Goal: Find specific page/section: Find specific page/section

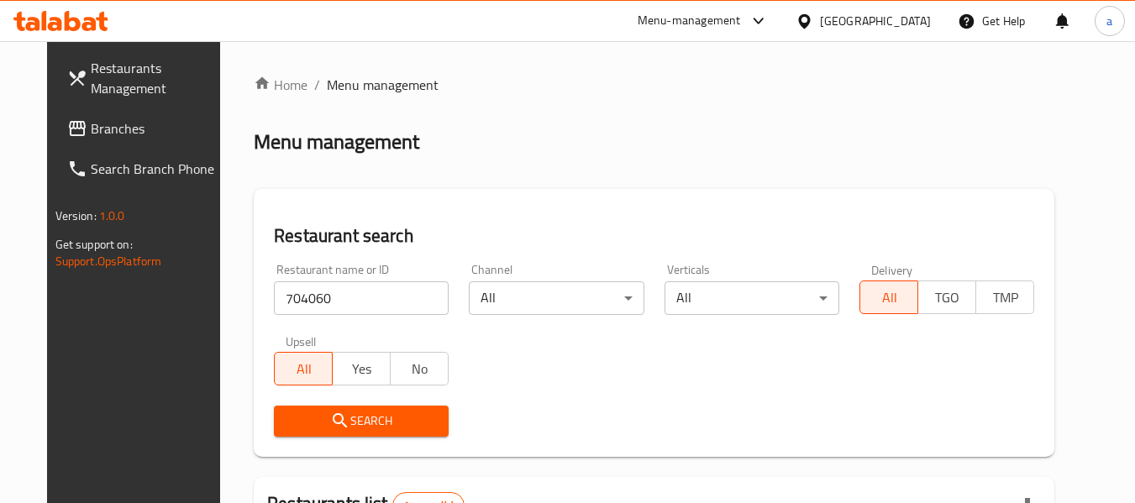
scroll to position [246, 0]
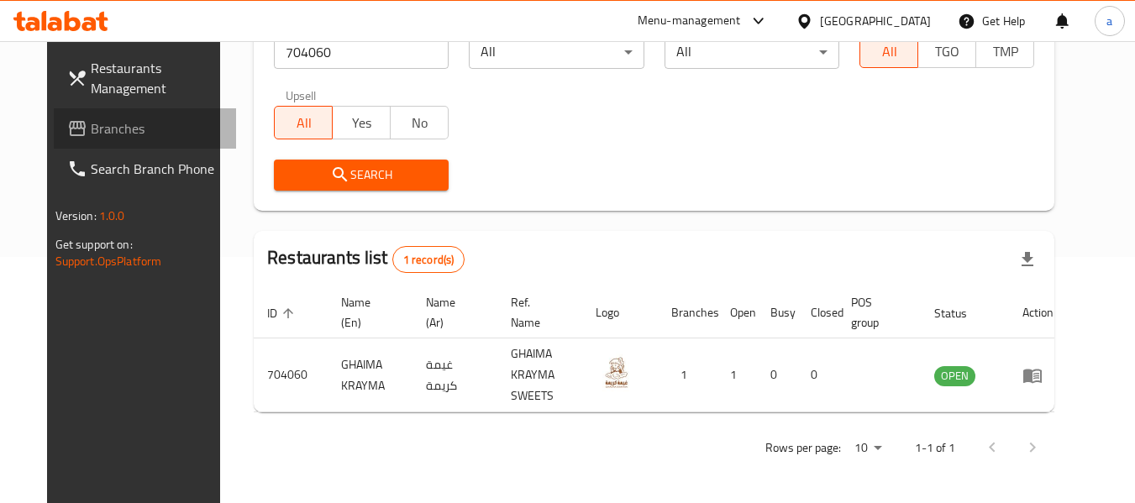
click at [67, 122] on span at bounding box center [79, 128] width 24 height 20
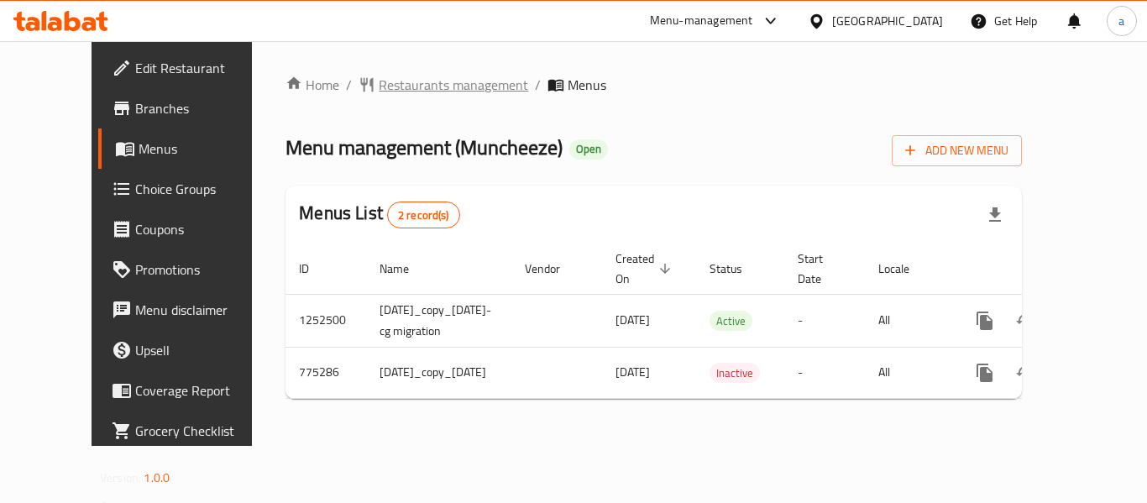
click at [437, 92] on span "Restaurants management" at bounding box center [454, 85] width 150 height 20
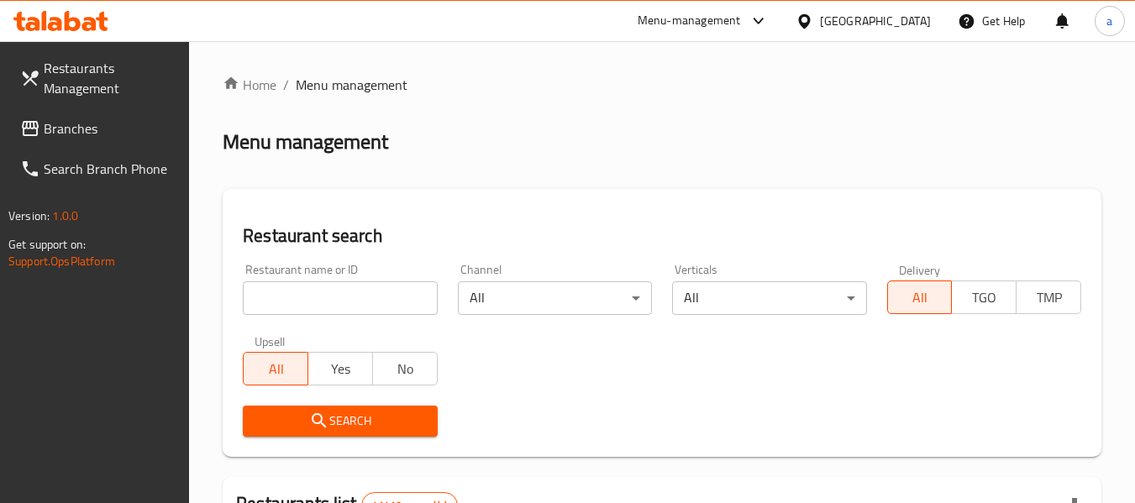
click at [402, 310] on input "search" at bounding box center [340, 298] width 194 height 34
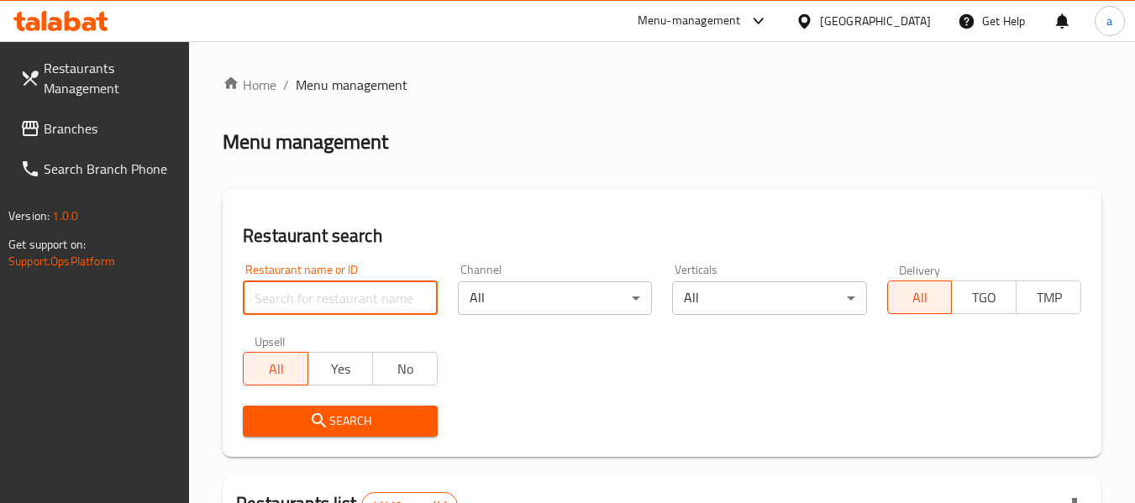
paste input "652170"
type input "652170"
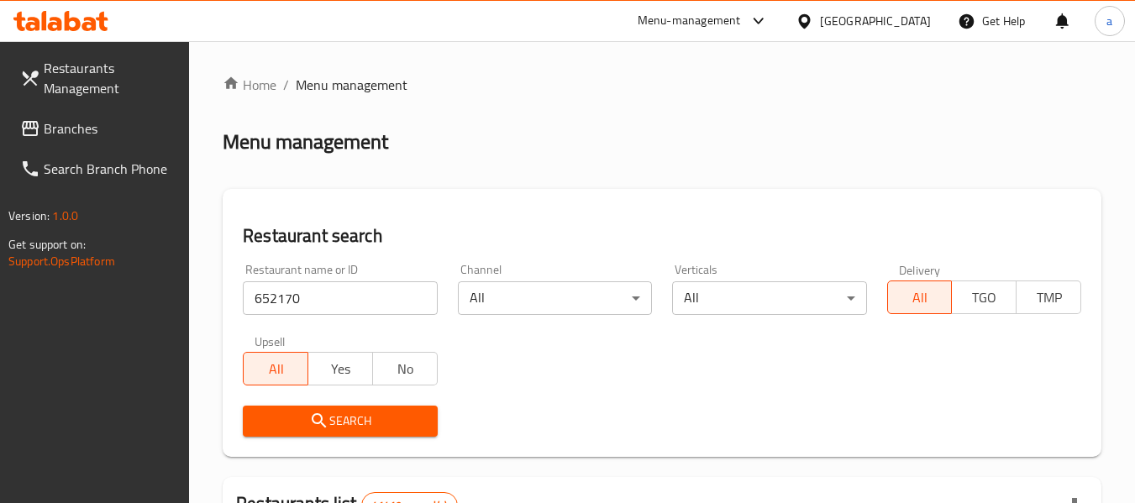
click at [407, 407] on button "Search" at bounding box center [340, 421] width 194 height 31
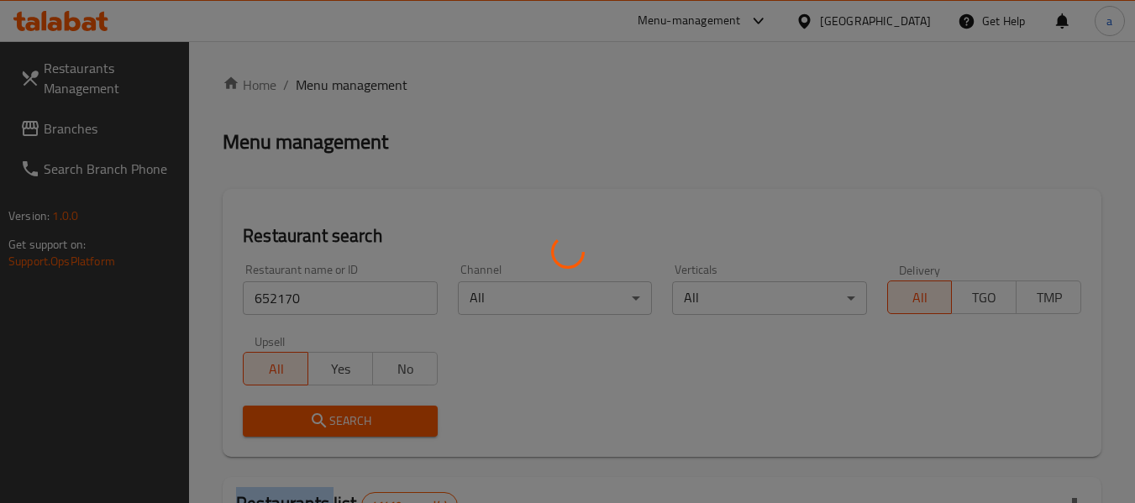
click at [407, 407] on div at bounding box center [567, 251] width 1135 height 503
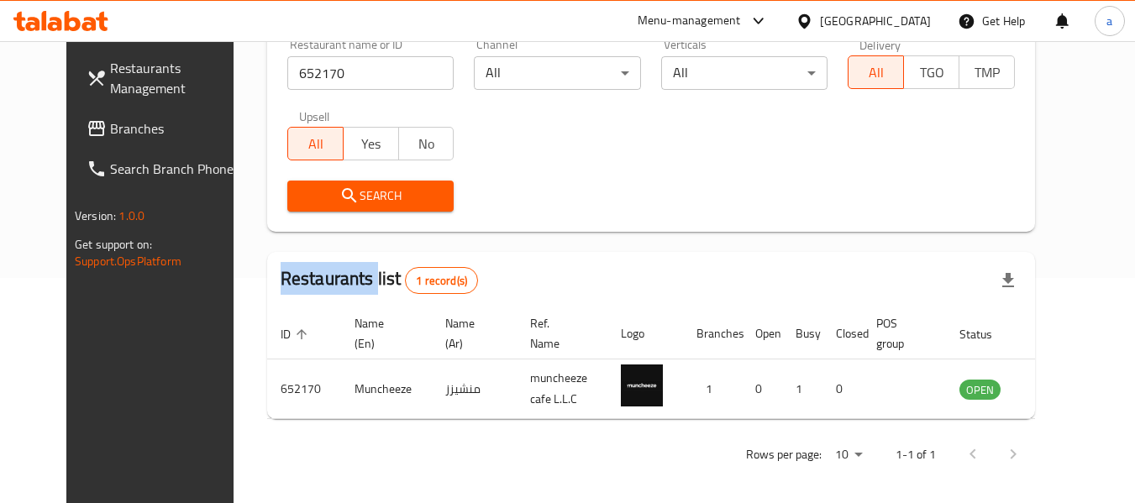
scroll to position [232, 0]
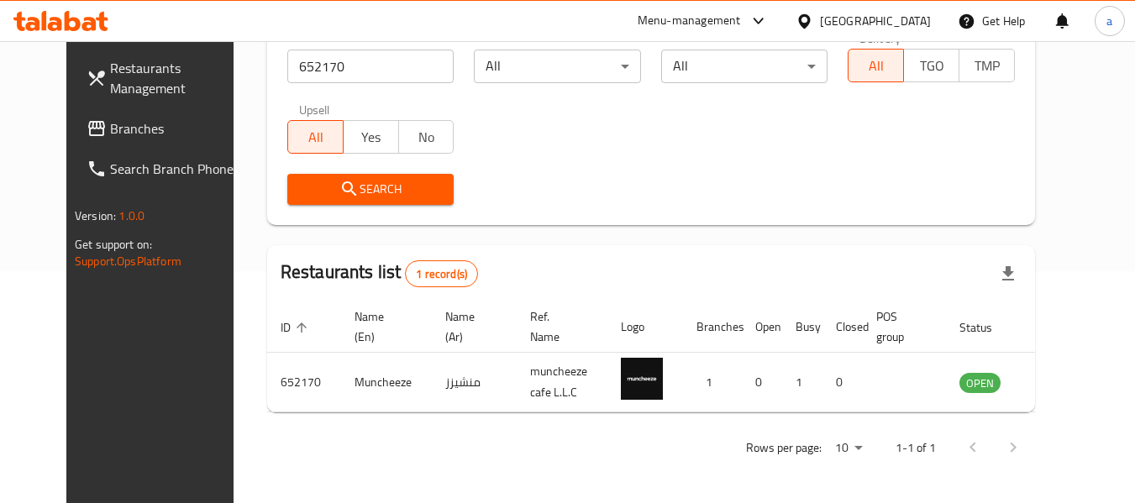
click at [498, 213] on div "Search" at bounding box center [651, 189] width 748 height 51
click at [110, 131] on span "Branches" at bounding box center [176, 128] width 133 height 20
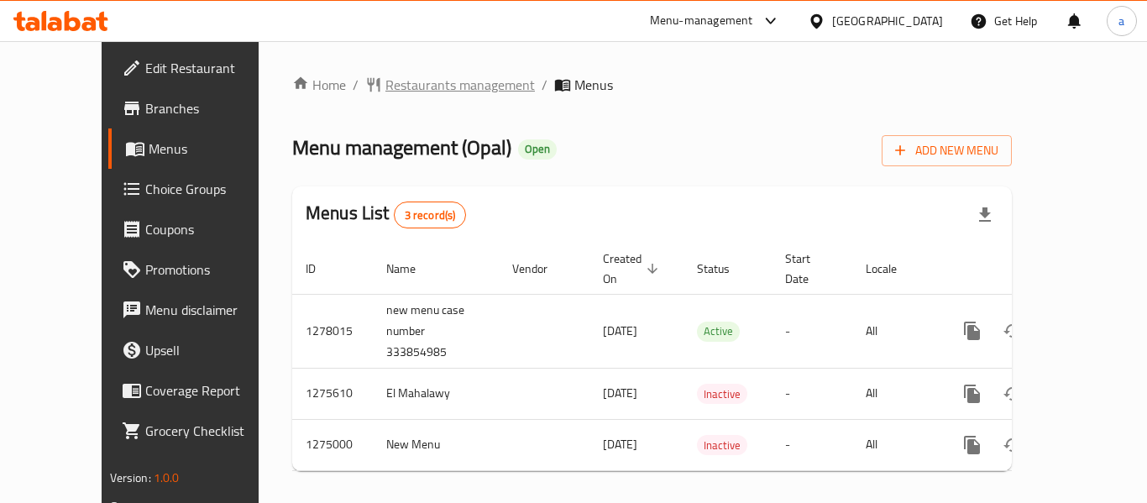
click at [397, 78] on span "Restaurants management" at bounding box center [461, 85] width 150 height 20
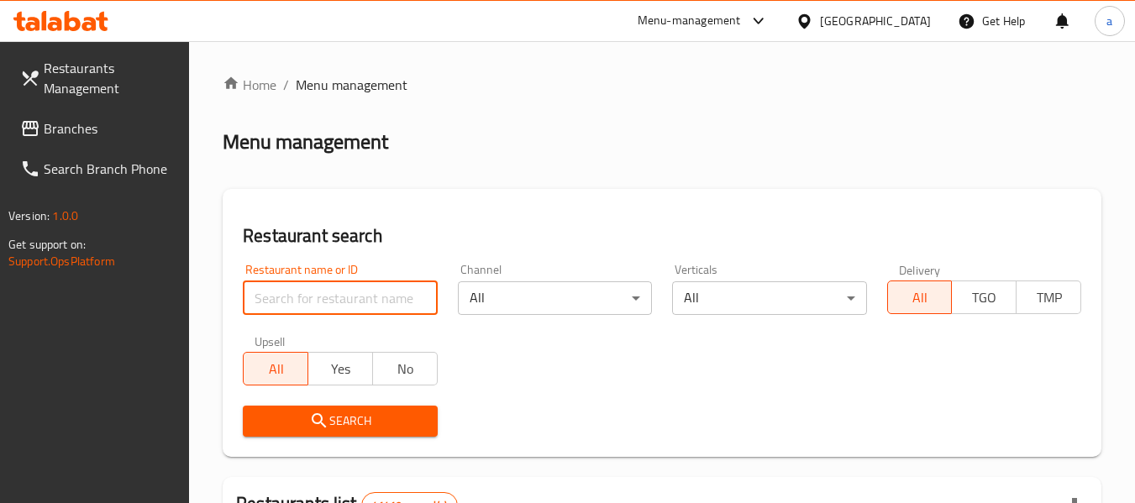
drag, startPoint x: 325, startPoint y: 303, endPoint x: 351, endPoint y: 349, distance: 53.0
click at [325, 303] on input "search" at bounding box center [340, 298] width 194 height 34
paste input "691408"
type input "691408"
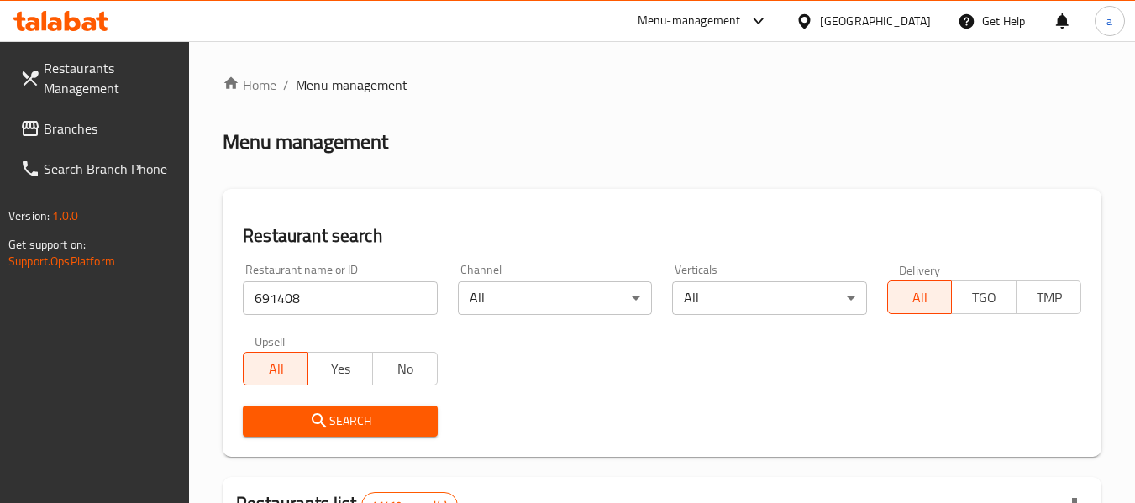
click at [397, 425] on span "Search" at bounding box center [339, 421] width 167 height 21
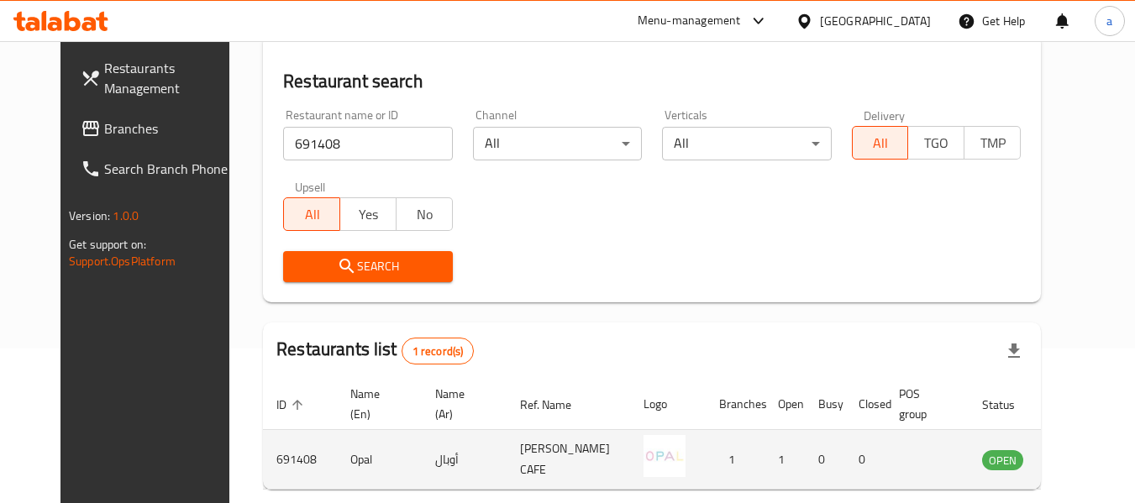
scroll to position [232, 0]
